Goal: Navigation & Orientation: Find specific page/section

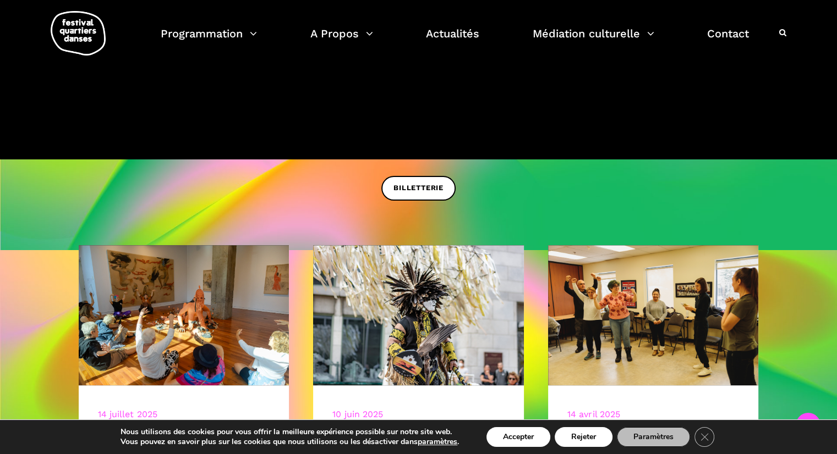
scroll to position [330, 0]
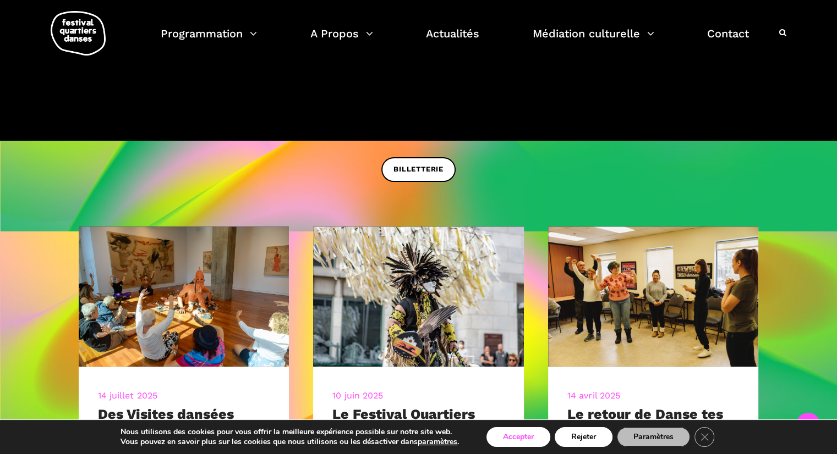
click at [505, 430] on button "Accepter" at bounding box center [518, 438] width 64 height 20
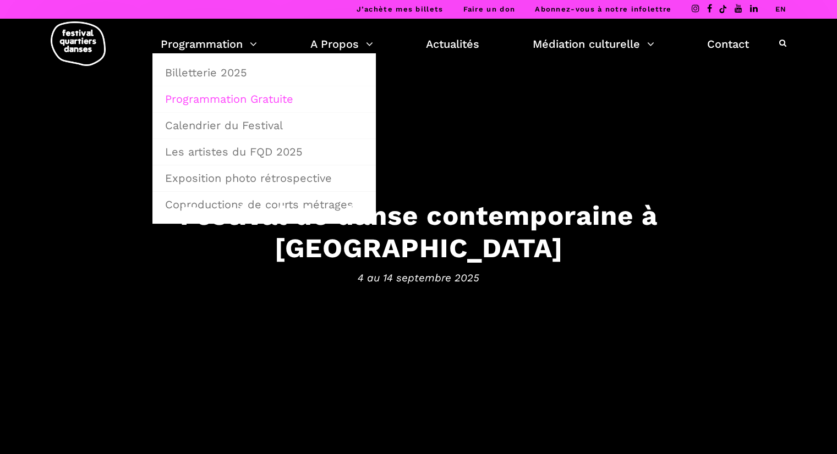
click at [228, 98] on link "Programmation Gratuite" at bounding box center [263, 98] width 211 height 25
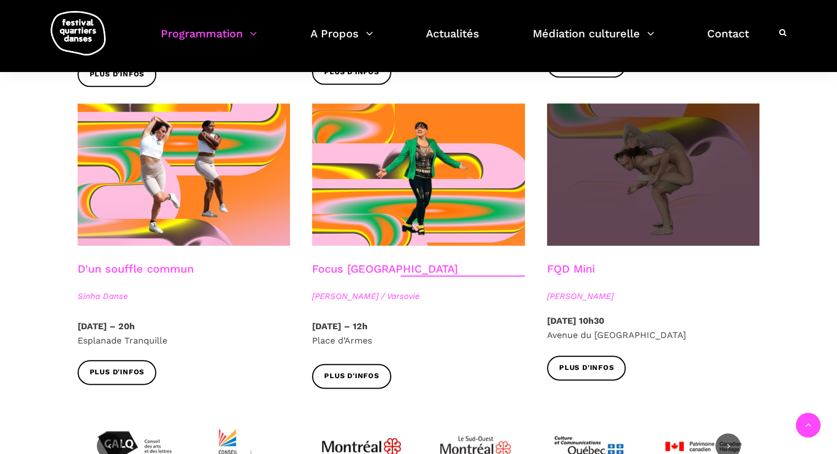
scroll to position [1198, 0]
